Goal: Task Accomplishment & Management: Manage account settings

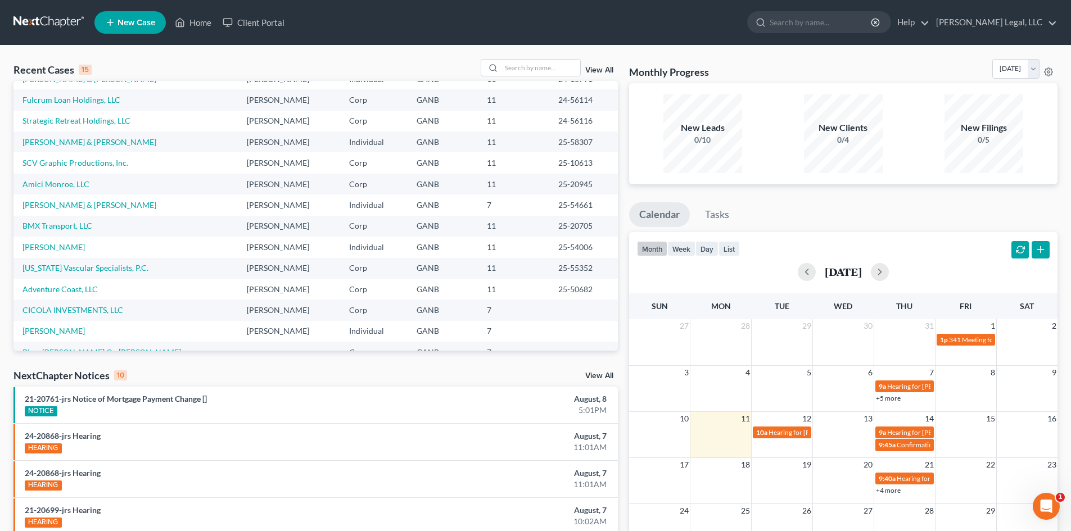
scroll to position [77, 0]
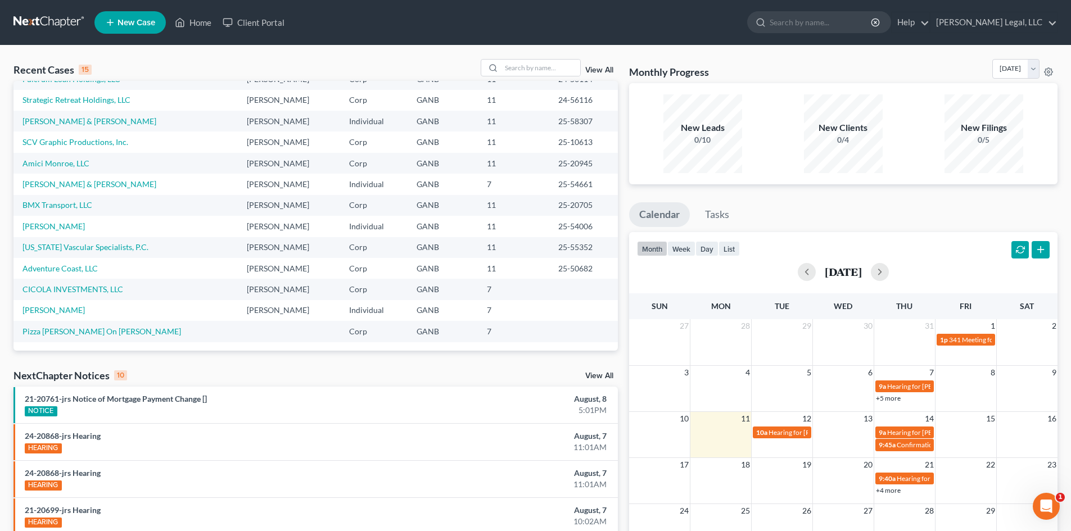
click at [43, 284] on td "CICOLA INVESTMENTS, LLC" at bounding box center [125, 289] width 224 height 21
click at [46, 289] on link "CICOLA INVESTMENTS, LLC" at bounding box center [72, 290] width 101 height 10
select select "10"
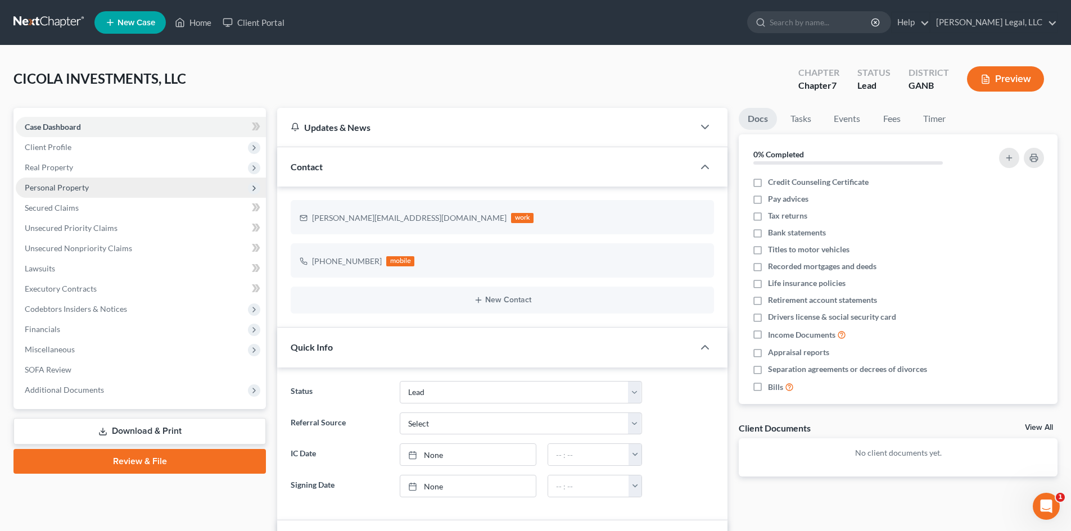
click at [60, 189] on span "Personal Property" at bounding box center [57, 188] width 64 height 10
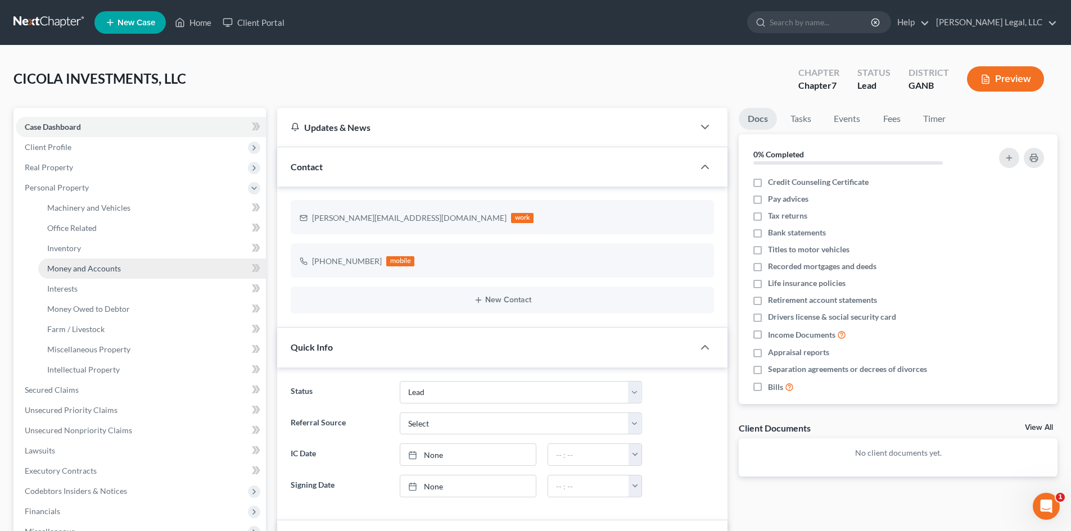
click at [69, 264] on span "Money and Accounts" at bounding box center [84, 269] width 74 height 10
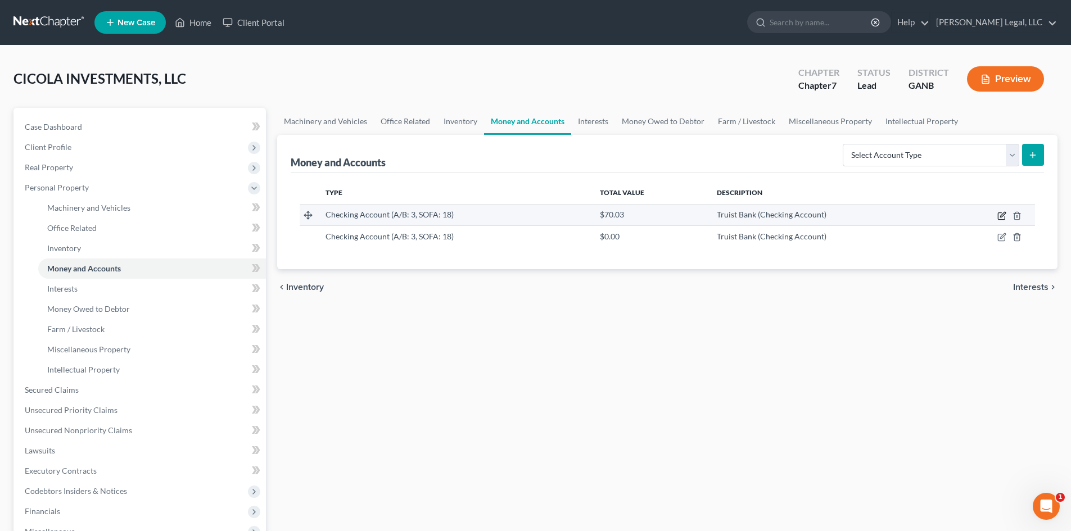
click at [1002, 216] on icon "button" at bounding box center [1001, 215] width 9 height 9
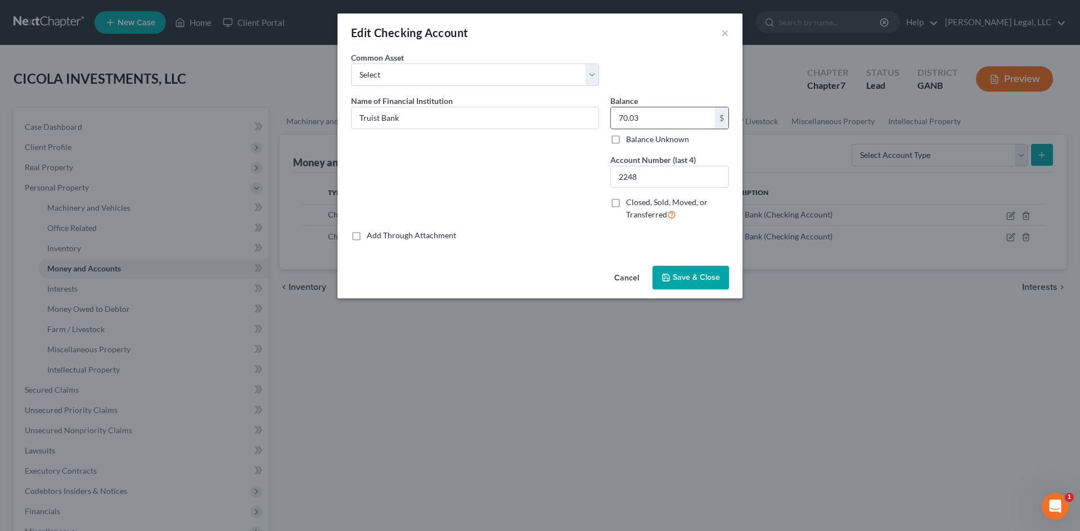
click at [680, 115] on input "70.03" at bounding box center [663, 117] width 104 height 21
type input "15.03"
click at [679, 283] on button "Save & Close" at bounding box center [690, 278] width 76 height 24
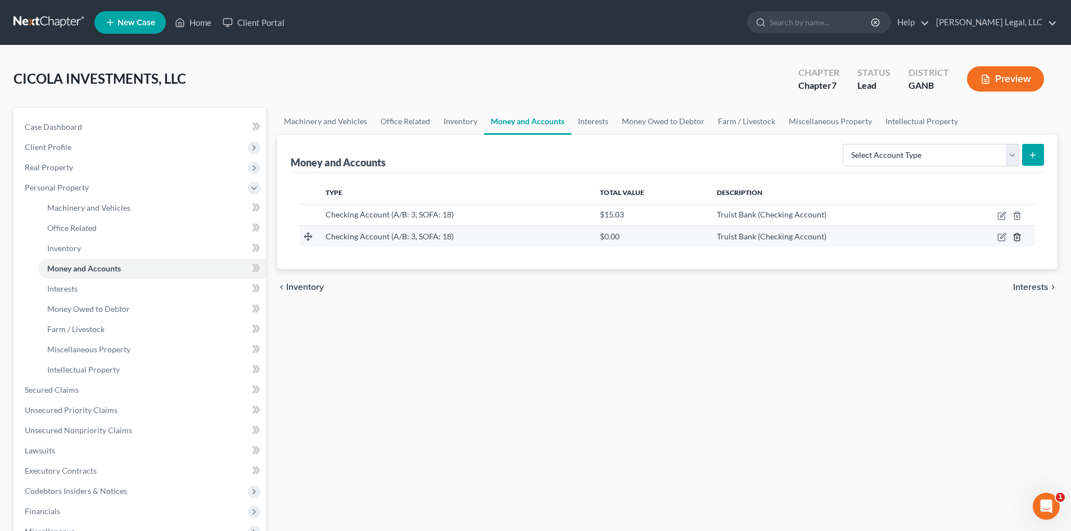
click at [1019, 236] on icon "button" at bounding box center [1016, 236] width 5 height 7
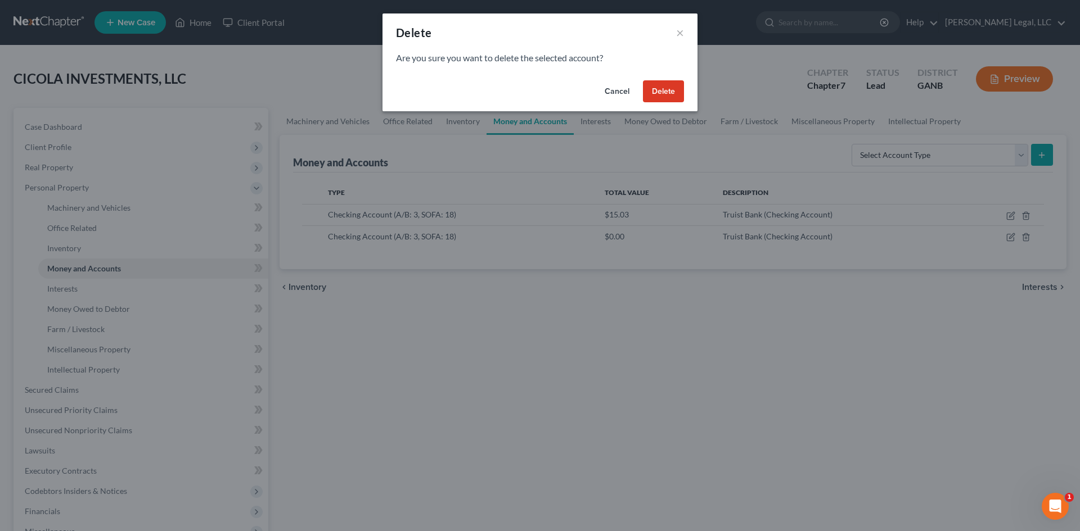
click at [666, 94] on button "Delete" at bounding box center [663, 91] width 41 height 22
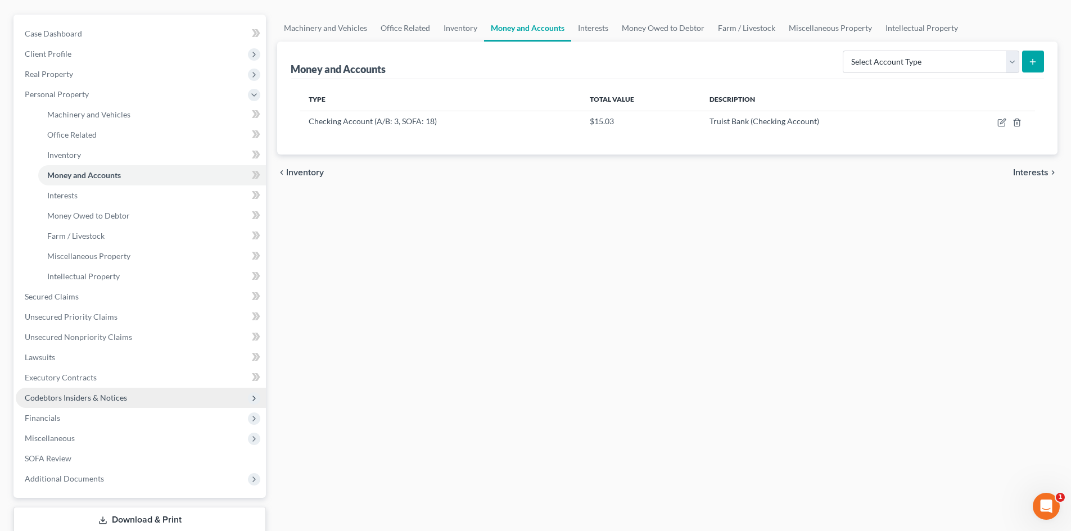
scroll to position [168, 0]
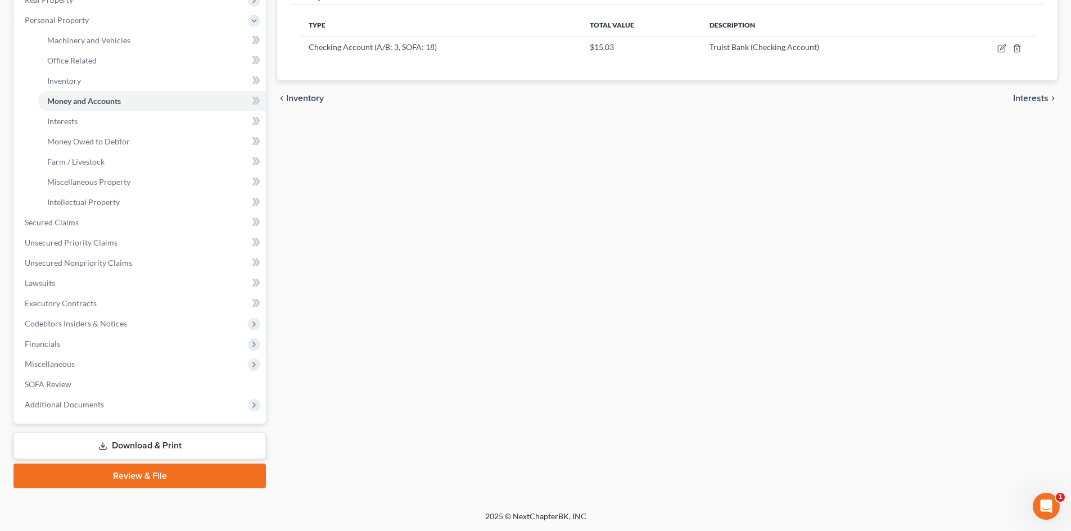
click at [139, 446] on link "Download & Print" at bounding box center [139, 446] width 252 height 26
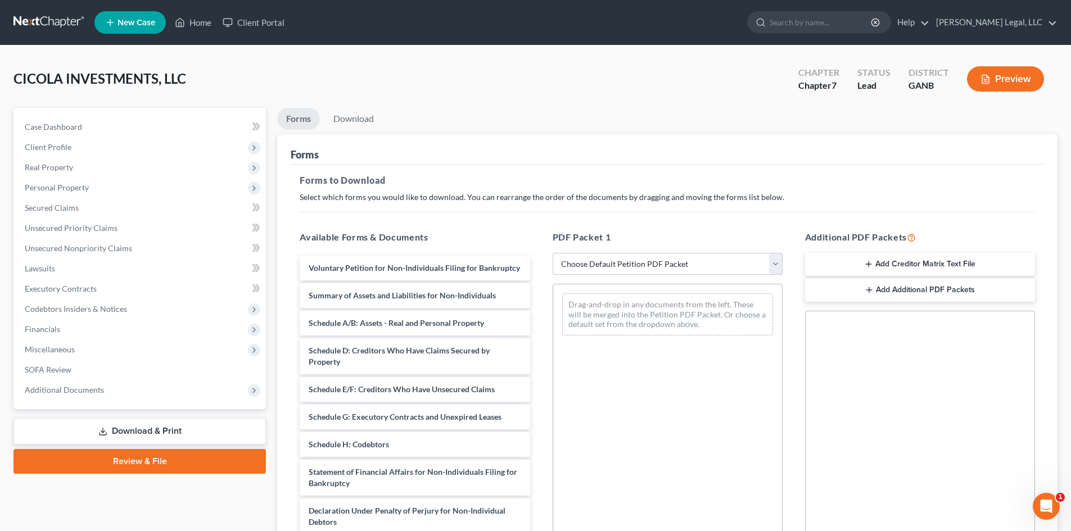
click at [649, 263] on select "Choose Default Petition PDF Packet Complete Bankruptcy Petition (all forms and …" at bounding box center [668, 264] width 230 height 22
select select "0"
click at [553, 253] on select "Choose Default Petition PDF Packet Complete Bankruptcy Petition (all forms and …" at bounding box center [668, 264] width 230 height 22
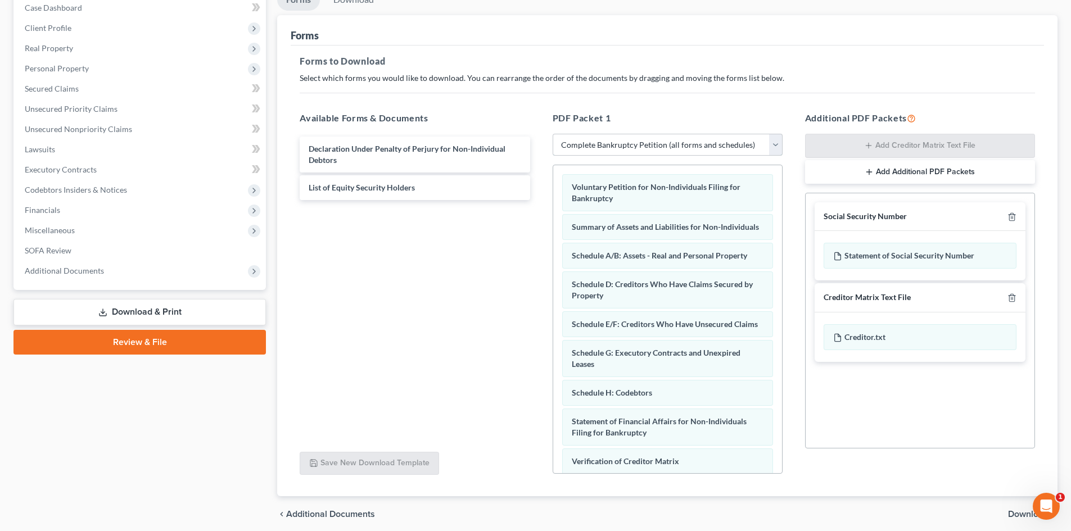
scroll to position [163, 0]
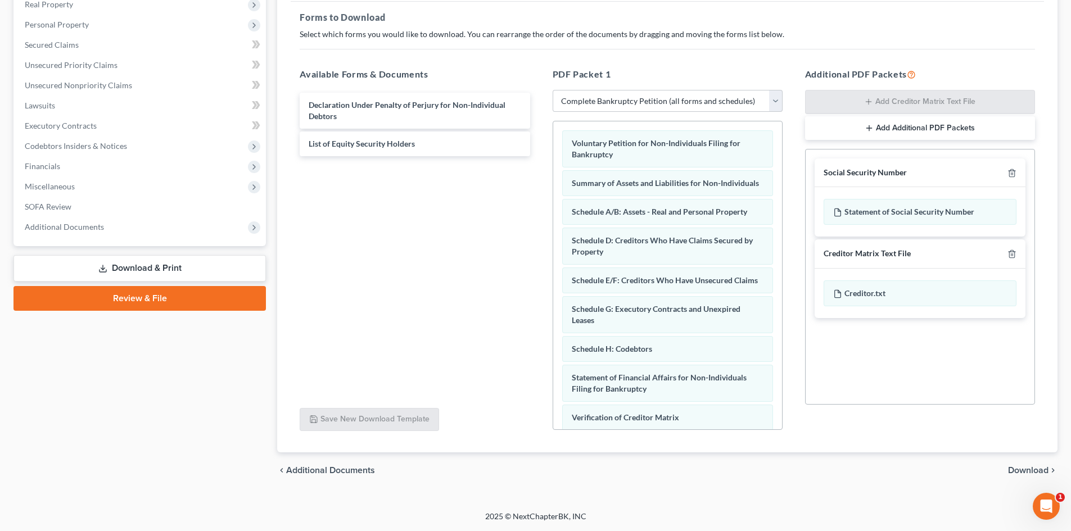
click at [1032, 464] on div "chevron_left Additional Documents Download chevron_right" at bounding box center [667, 471] width 780 height 36
click at [1030, 473] on span "Download" at bounding box center [1028, 470] width 40 height 9
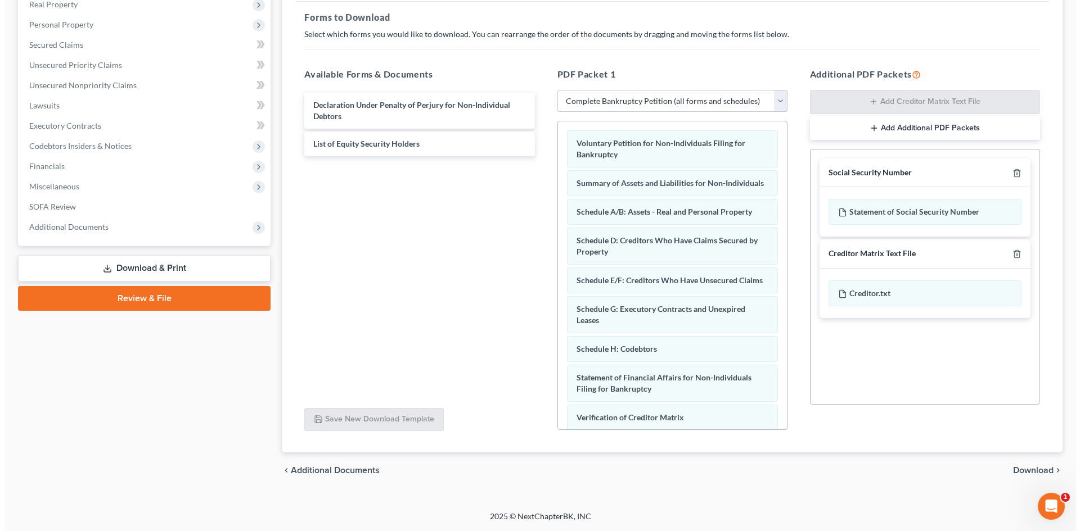
scroll to position [0, 0]
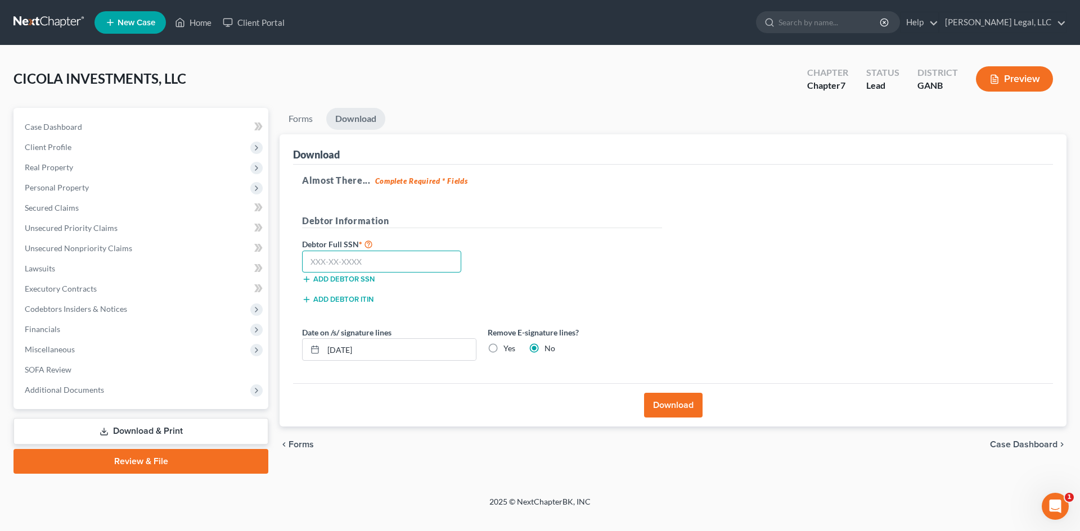
click at [416, 269] on input "text" at bounding box center [381, 262] width 159 height 22
type input "000-00-0000"
click at [659, 396] on button "Download" at bounding box center [673, 405] width 58 height 25
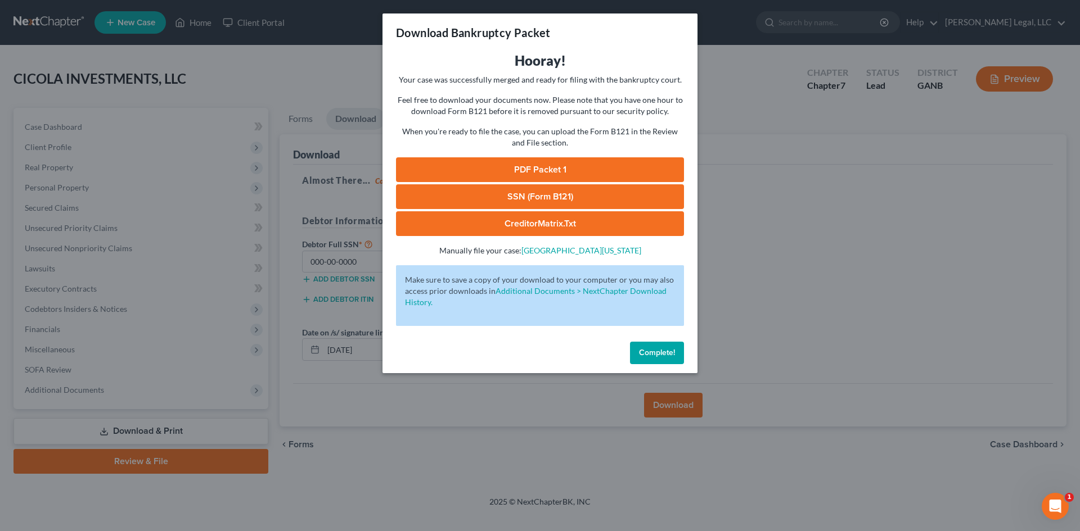
click at [521, 162] on link "PDF Packet 1" at bounding box center [540, 169] width 288 height 25
